Goal: Task Accomplishment & Management: Manage account settings

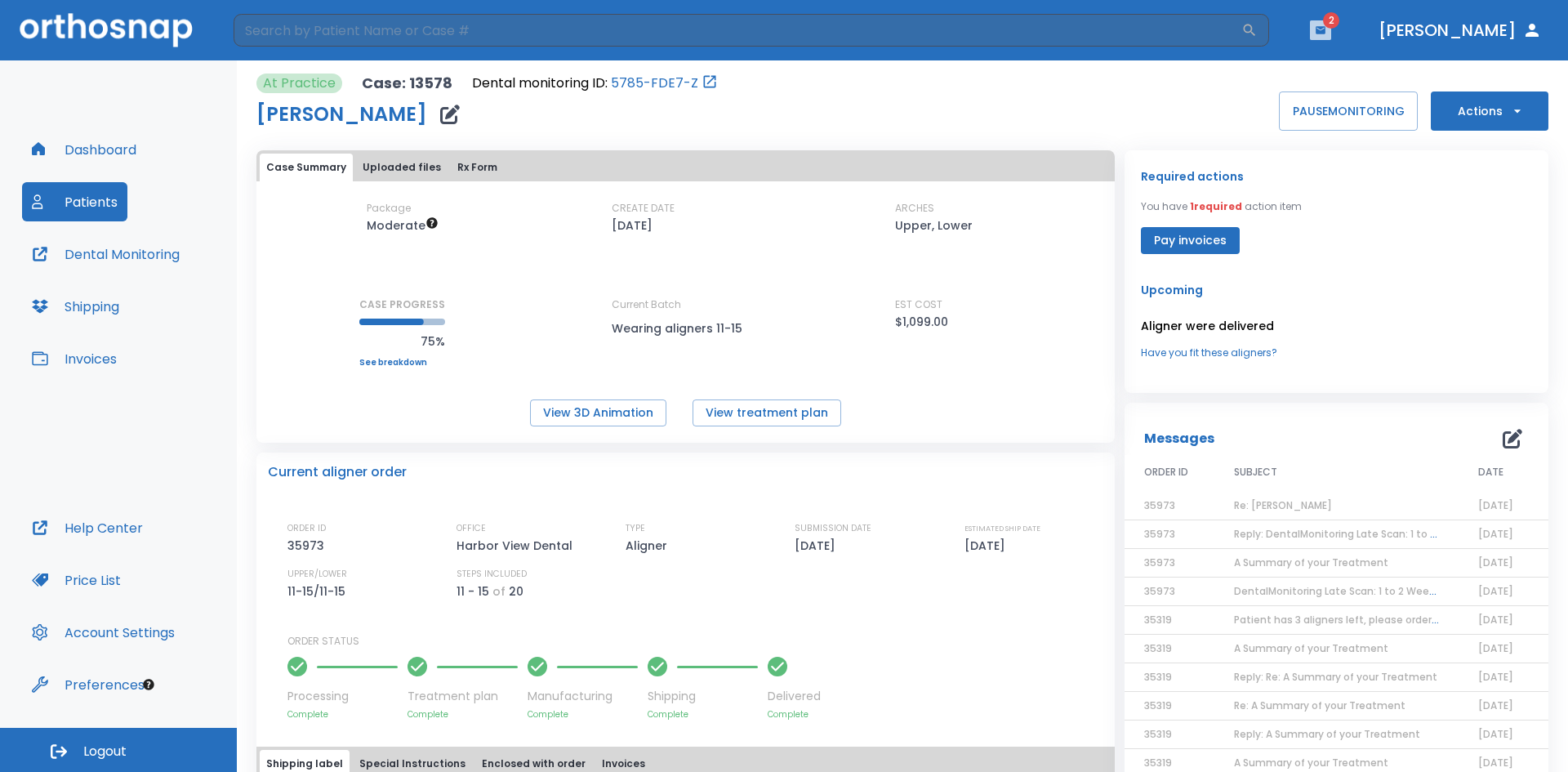
click at [1327, 34] on icon "button" at bounding box center [1320, 30] width 11 height 11
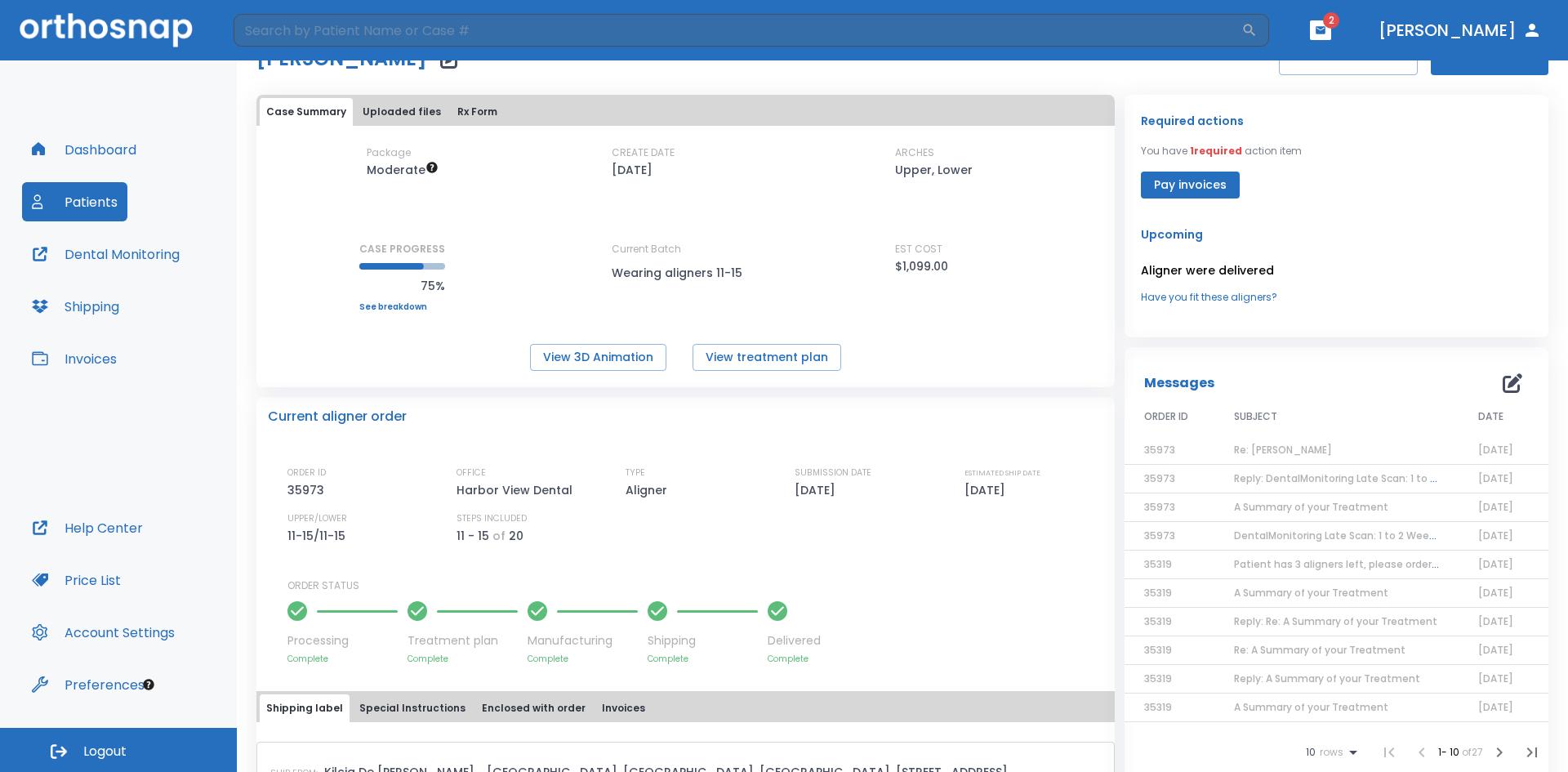
scroll to position [82, 0]
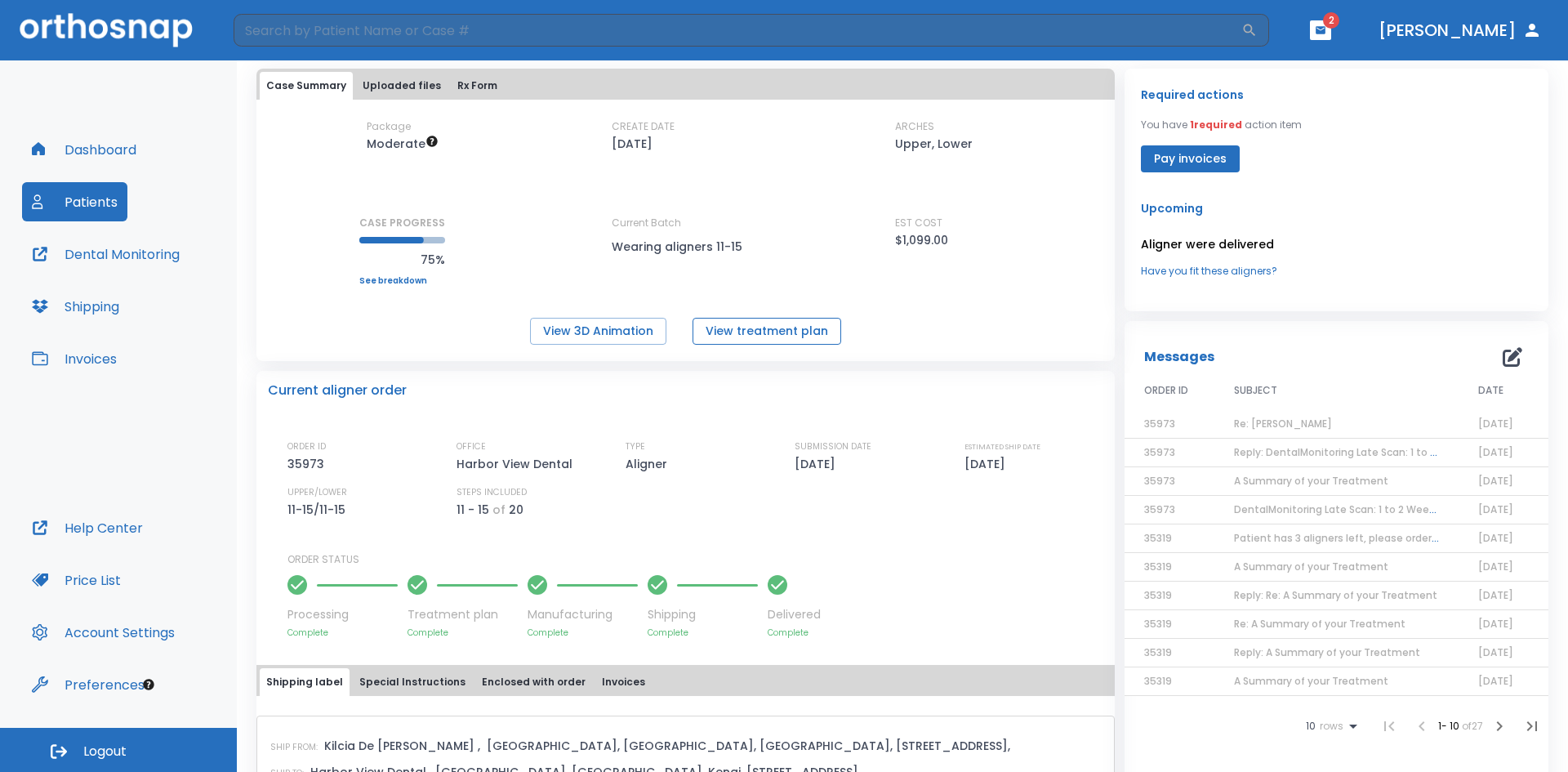
click at [711, 334] on button "View treatment plan" at bounding box center [767, 331] width 149 height 27
click at [63, 201] on button "Patients" at bounding box center [75, 201] width 106 height 39
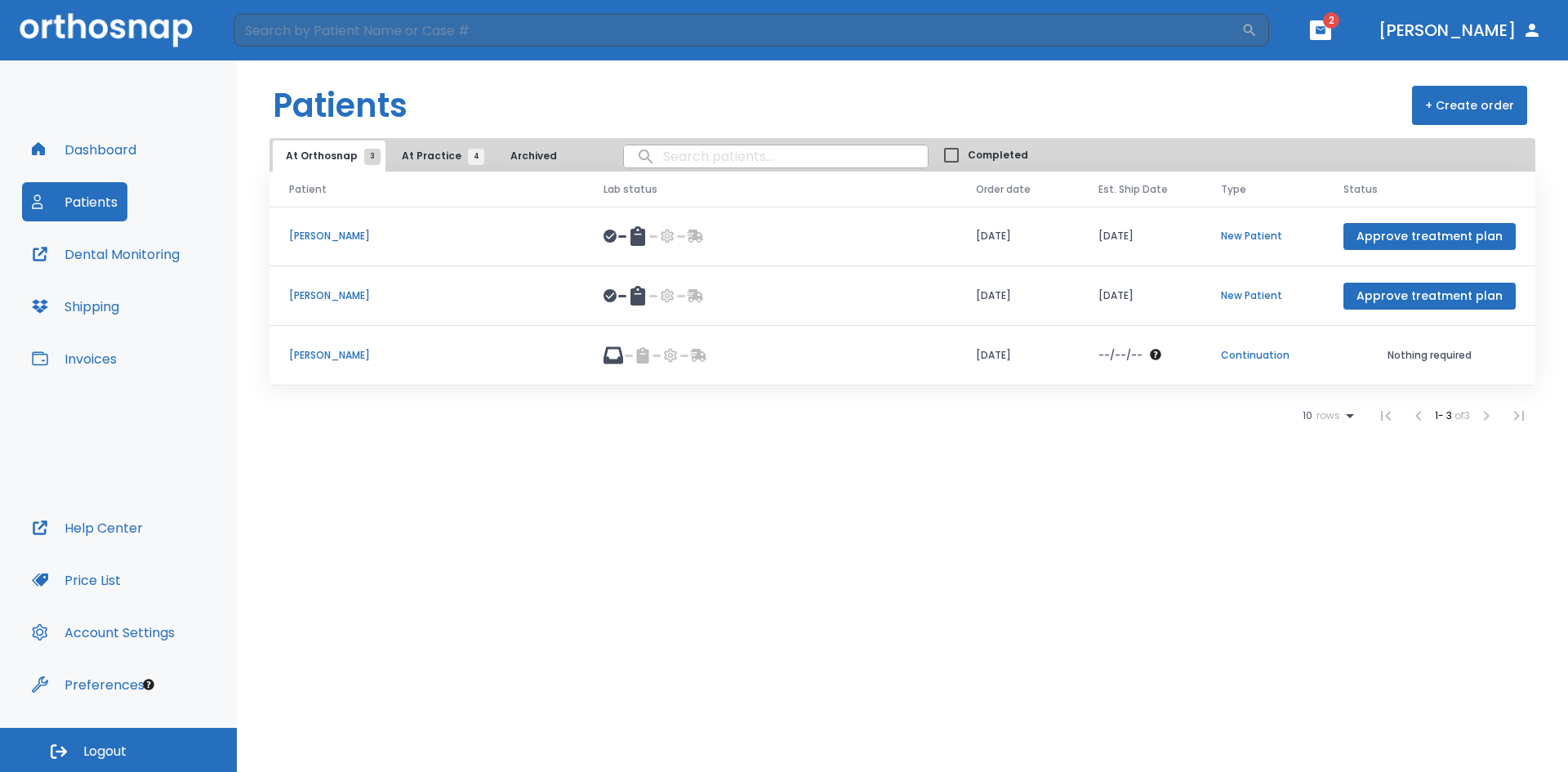
click at [364, 293] on p "[PERSON_NAME]" at bounding box center [427, 295] width 275 height 15
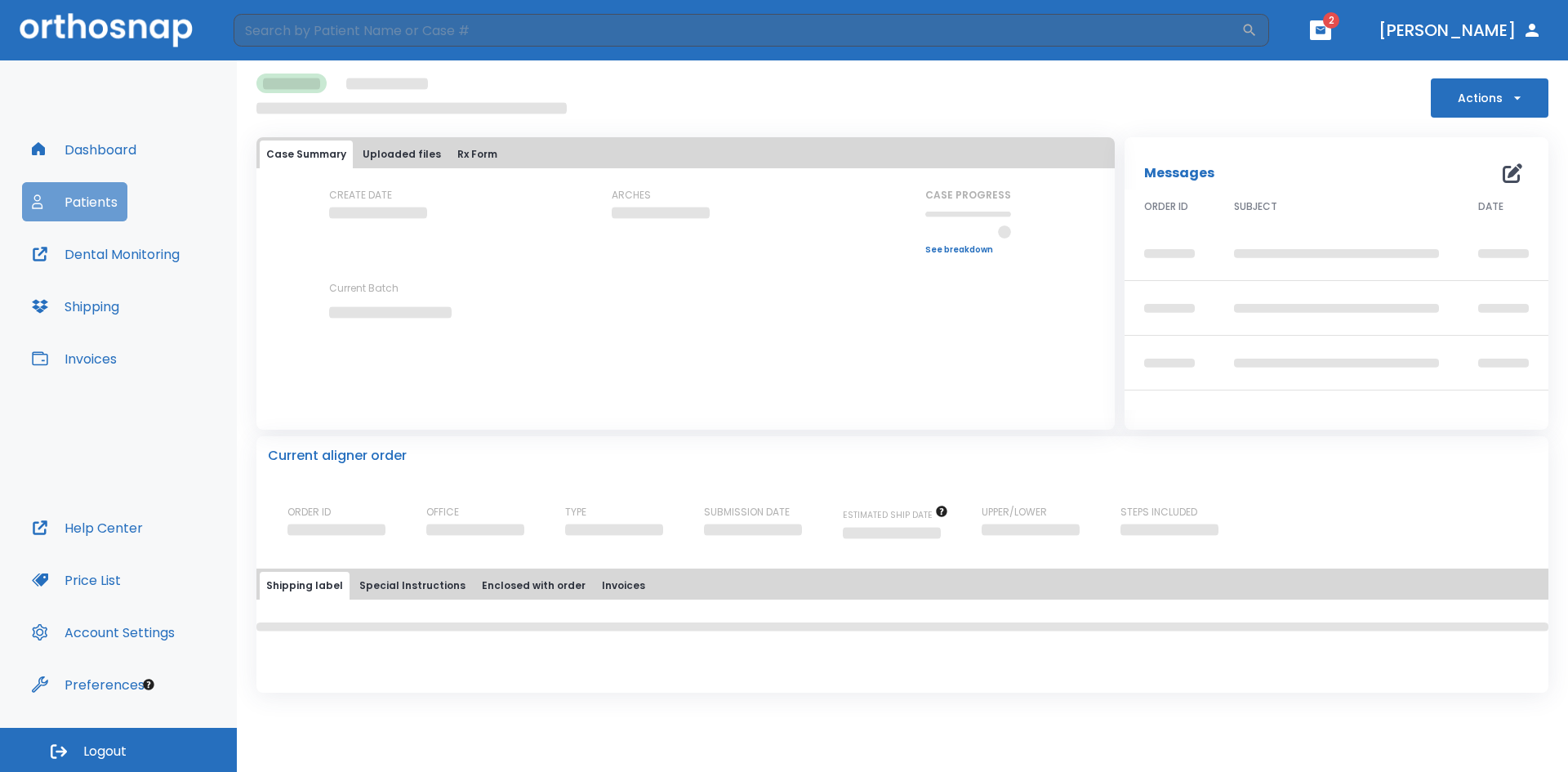
click at [97, 198] on button "Patients" at bounding box center [75, 201] width 106 height 39
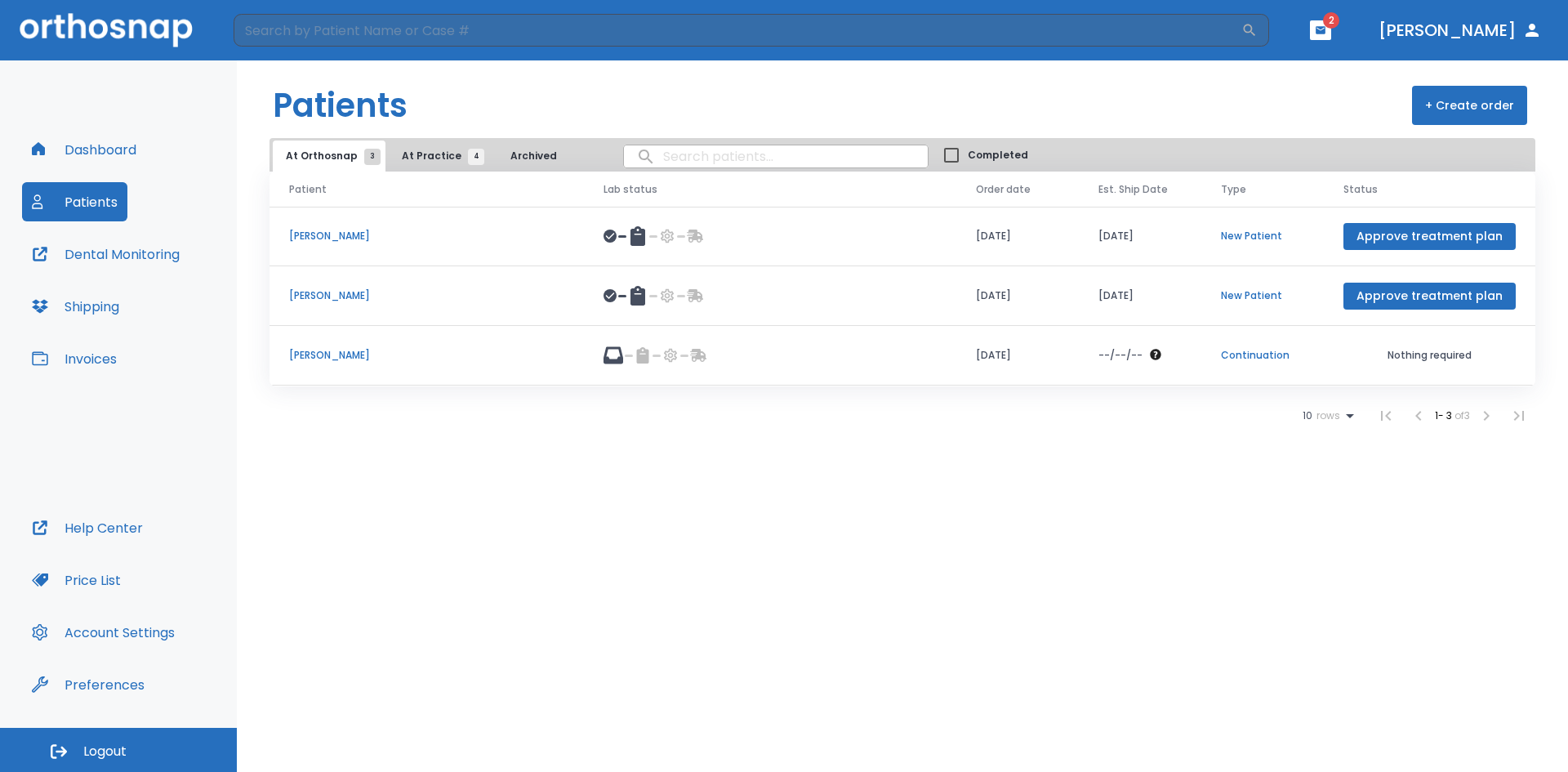
click at [429, 162] on span "At Practice 4" at bounding box center [439, 156] width 75 height 15
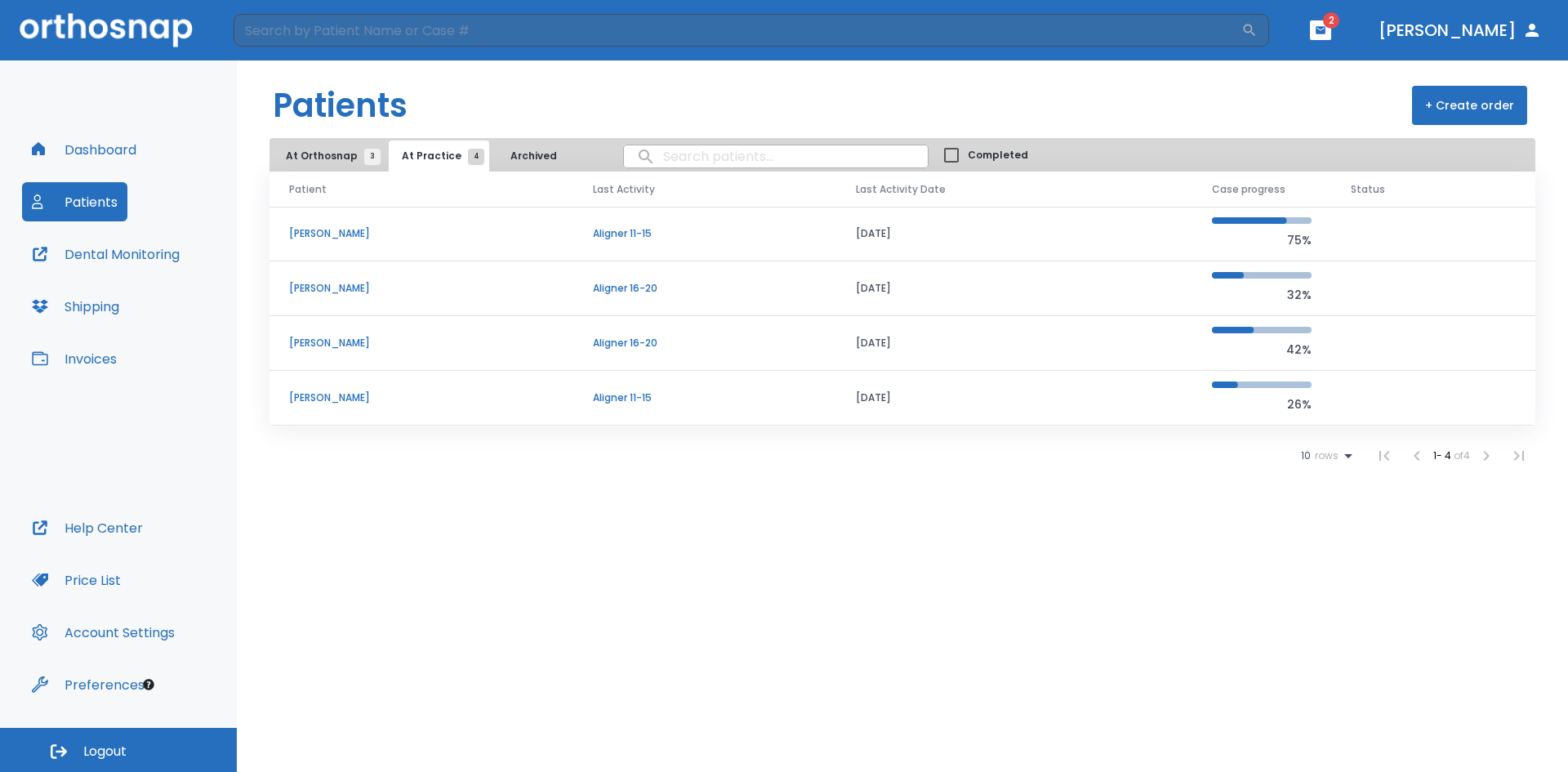
click at [307, 283] on p "[PERSON_NAME]" at bounding box center [421, 288] width 264 height 15
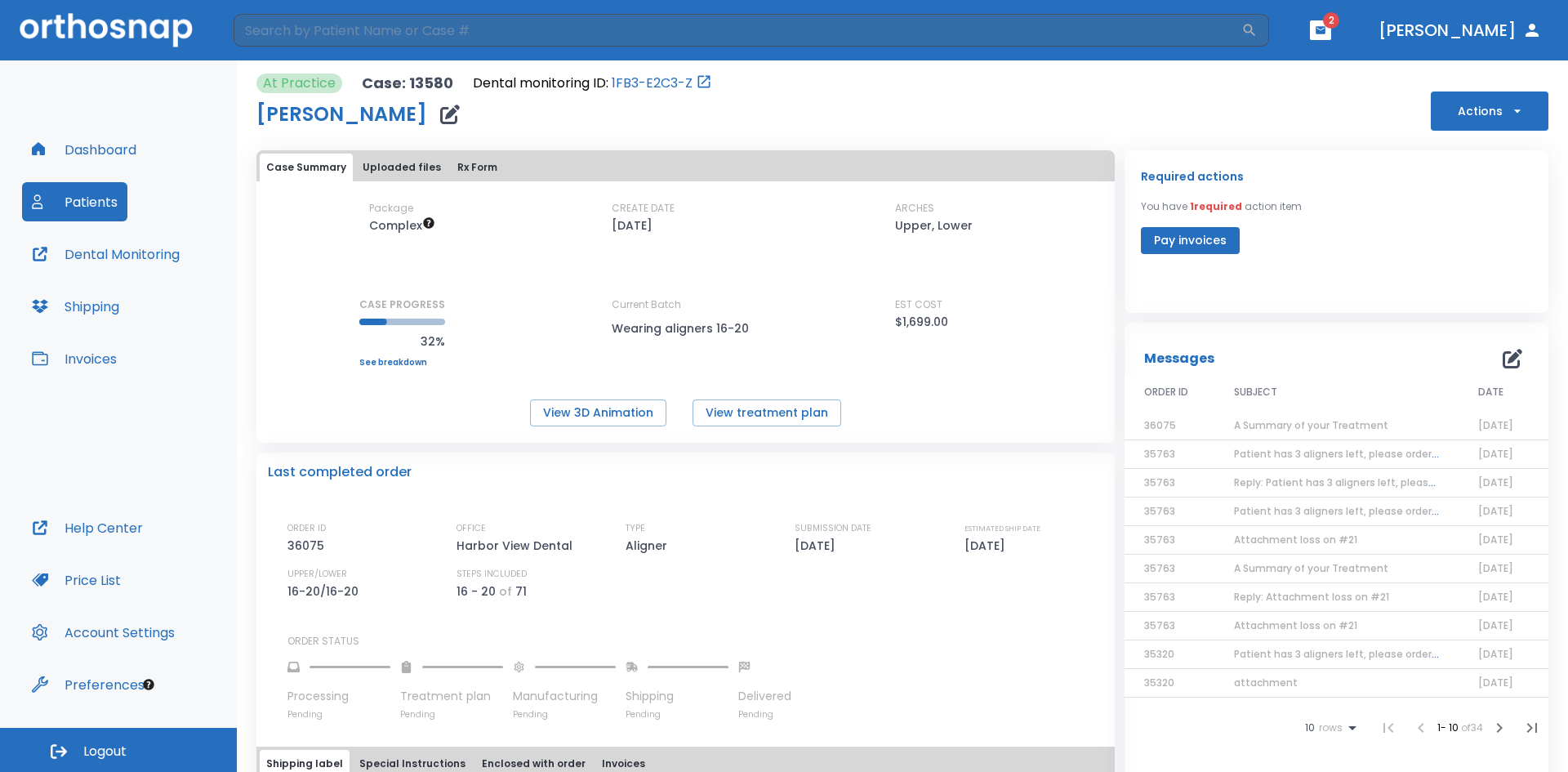
click at [88, 201] on button "Patients" at bounding box center [75, 201] width 106 height 39
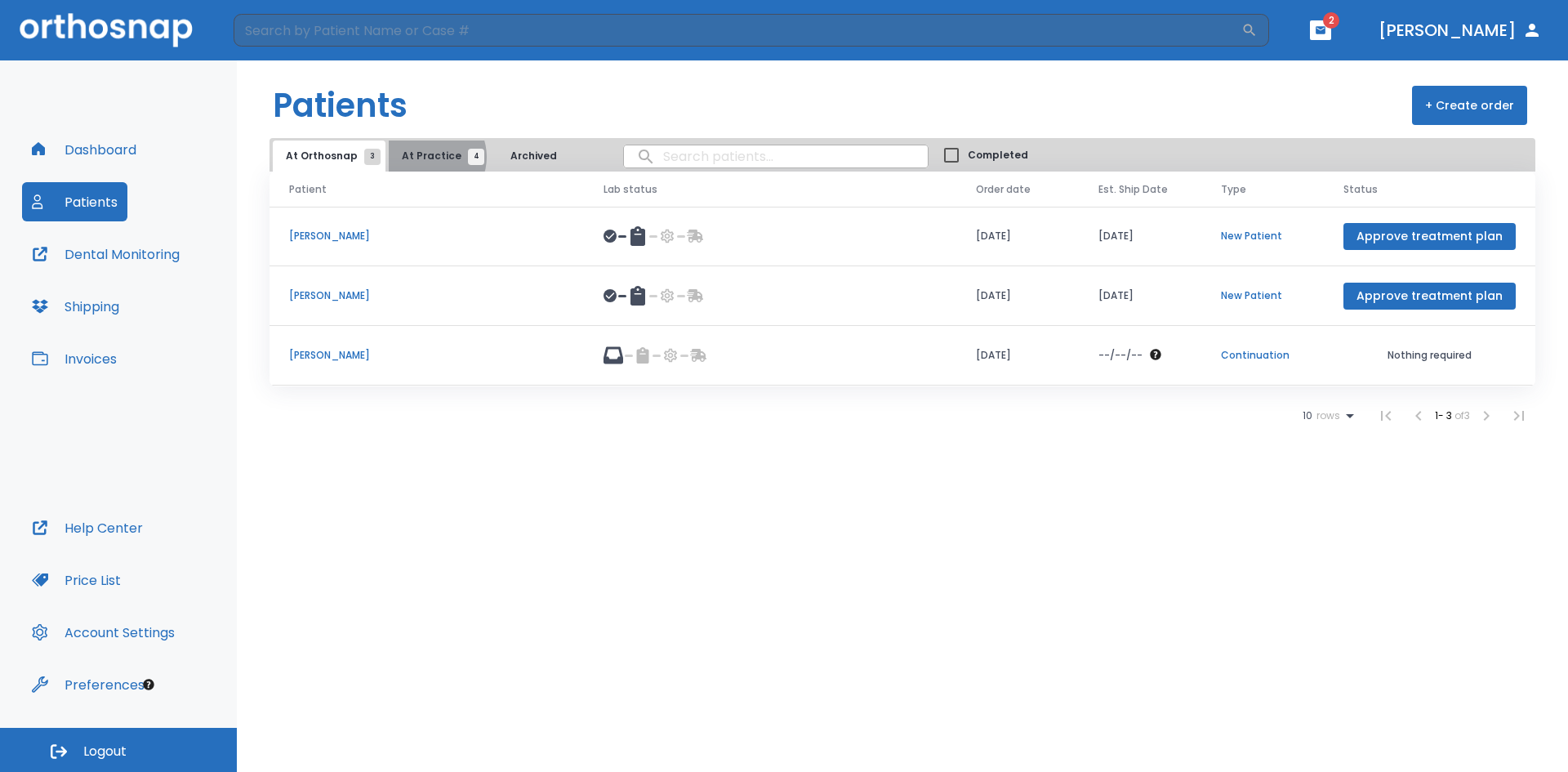
click at [424, 157] on span "At Practice 4" at bounding box center [439, 156] width 75 height 15
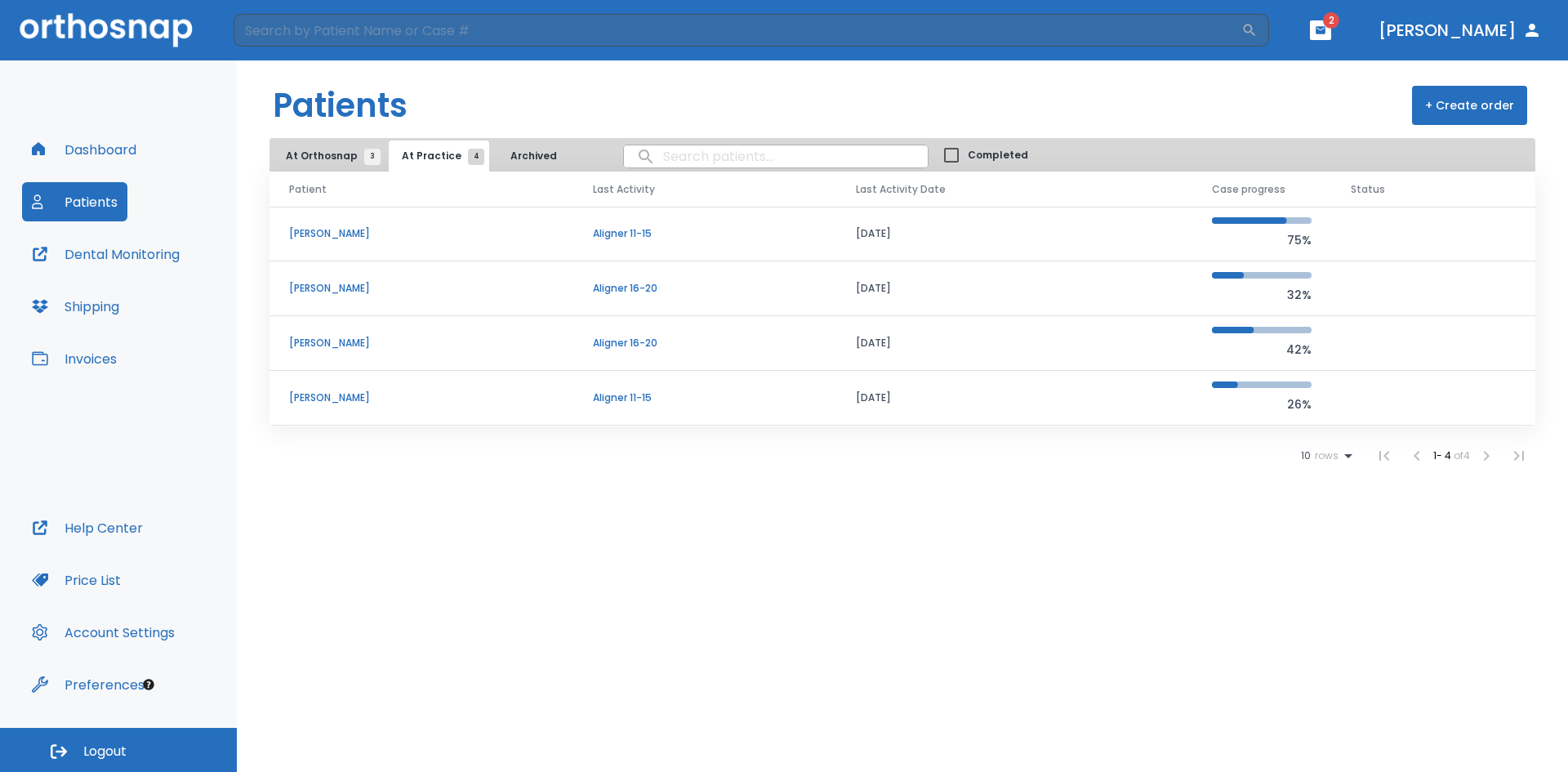
click at [725, 97] on header "Patients + Create order" at bounding box center [903, 100] width 1332 height 78
